Goal: Task Accomplishment & Management: Manage account settings

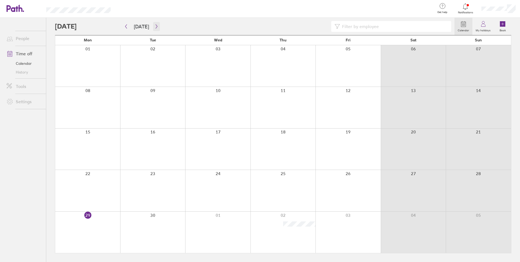
click at [154, 27] on icon "button" at bounding box center [156, 26] width 4 height 4
click at [95, 235] on div at bounding box center [87, 231] width 65 height 41
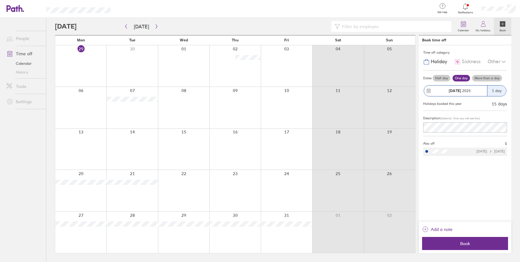
click at [483, 85] on div "[DATE]" at bounding box center [455, 90] width 63 height 11
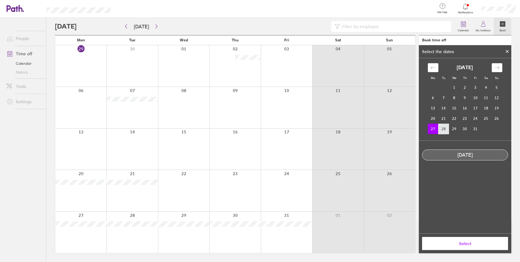
click at [445, 129] on td "28" at bounding box center [443, 128] width 11 height 10
click at [473, 247] on button "Select" at bounding box center [465, 243] width 86 height 13
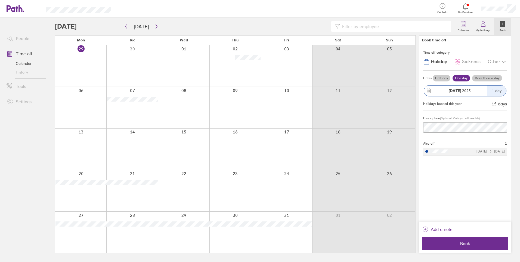
click at [474, 91] on div "[DATE]" at bounding box center [459, 90] width 55 height 4
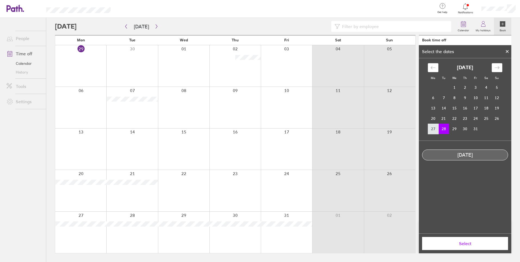
click at [432, 127] on td "27" at bounding box center [433, 128] width 11 height 10
click at [446, 127] on td "28" at bounding box center [443, 128] width 11 height 10
click at [437, 127] on td "27" at bounding box center [433, 128] width 11 height 10
click at [473, 159] on div "[DATE]" at bounding box center [465, 154] width 86 height 11
click at [463, 245] on span "Select" at bounding box center [465, 243] width 78 height 5
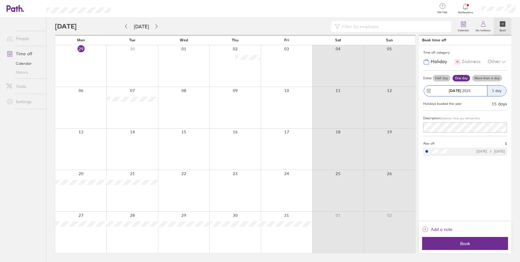
click at [492, 77] on label "More than a day" at bounding box center [487, 78] width 30 height 7
click at [0, 0] on input "More than a day" at bounding box center [0, 0] width 0 height 0
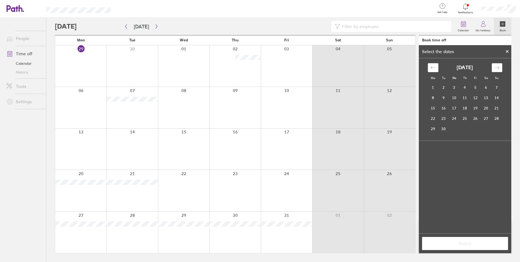
click at [497, 64] on div "Move forward to switch to the next month." at bounding box center [497, 67] width 11 height 9
click at [434, 126] on td "27" at bounding box center [433, 128] width 11 height 10
click at [446, 128] on td "28" at bounding box center [443, 128] width 11 height 10
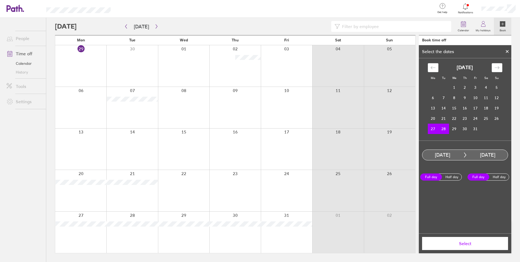
click at [466, 243] on span "Select" at bounding box center [465, 243] width 78 height 5
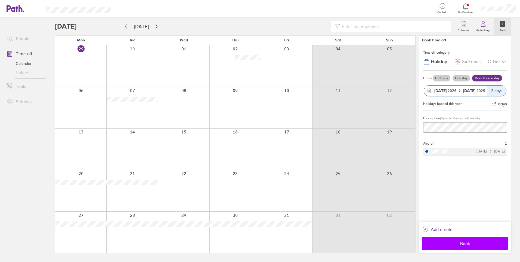
click at [465, 242] on span "Book" at bounding box center [465, 243] width 78 height 5
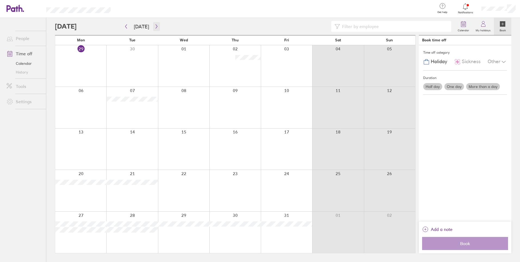
click at [155, 25] on icon "button" at bounding box center [156, 26] width 4 height 4
click at [154, 26] on icon "button" at bounding box center [156, 26] width 4 height 4
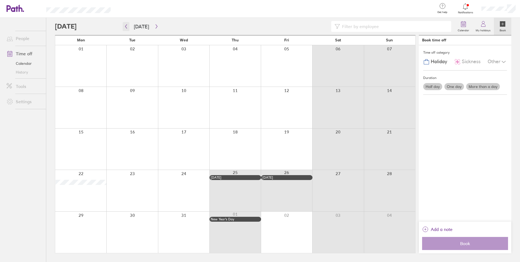
click at [126, 26] on icon "button" at bounding box center [126, 26] width 4 height 4
